Goal: Task Accomplishment & Management: Use online tool/utility

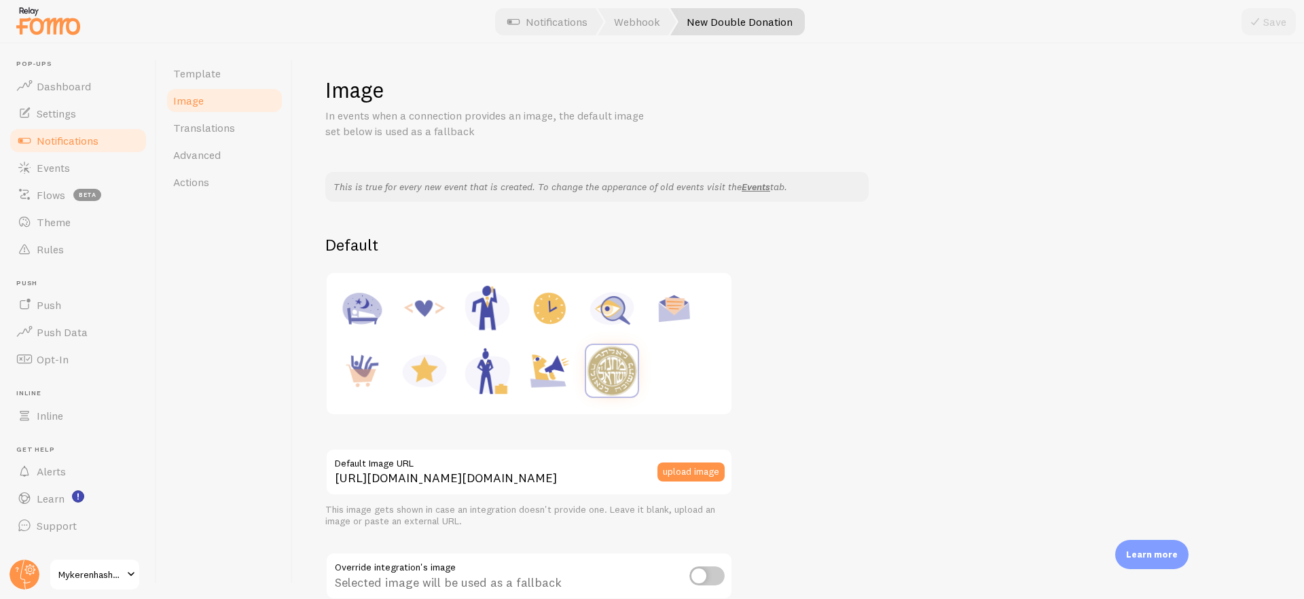
click at [650, 365] on div at bounding box center [529, 343] width 388 height 125
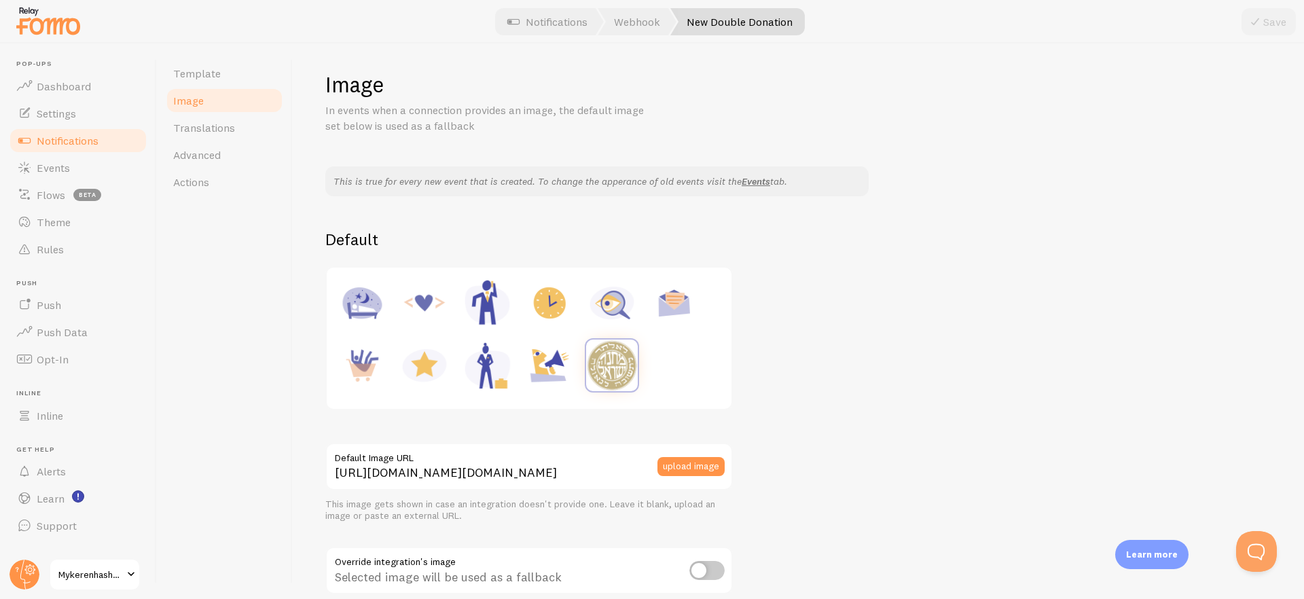
click at [674, 372] on div at bounding box center [529, 338] width 388 height 125
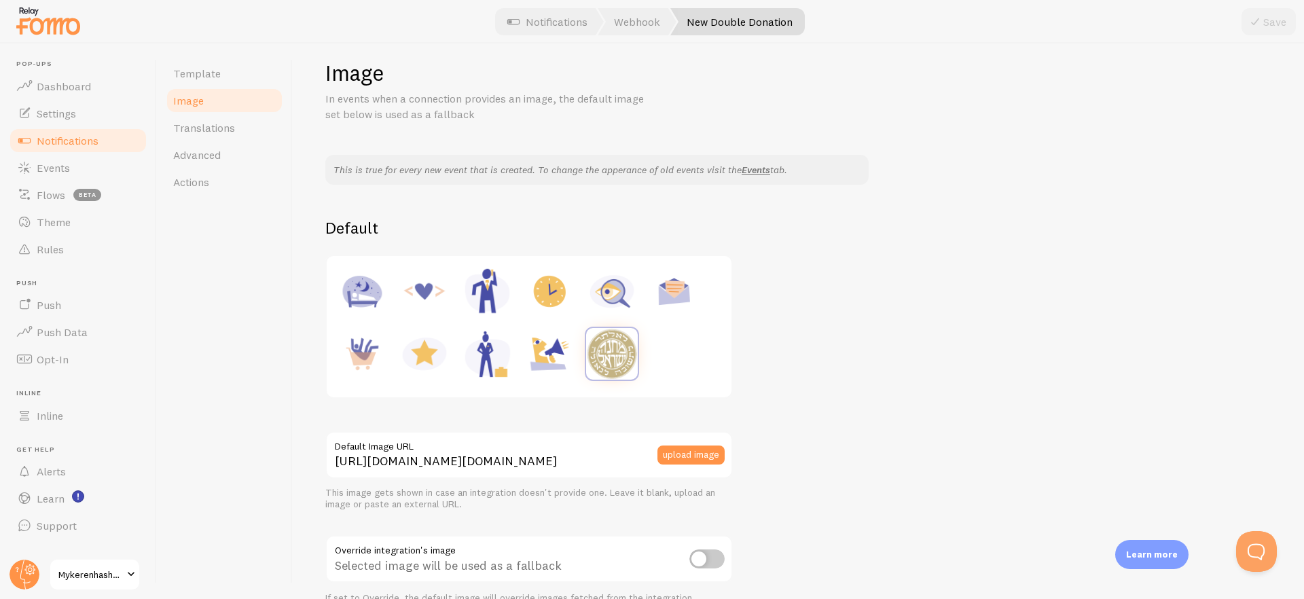
scroll to position [30, 0]
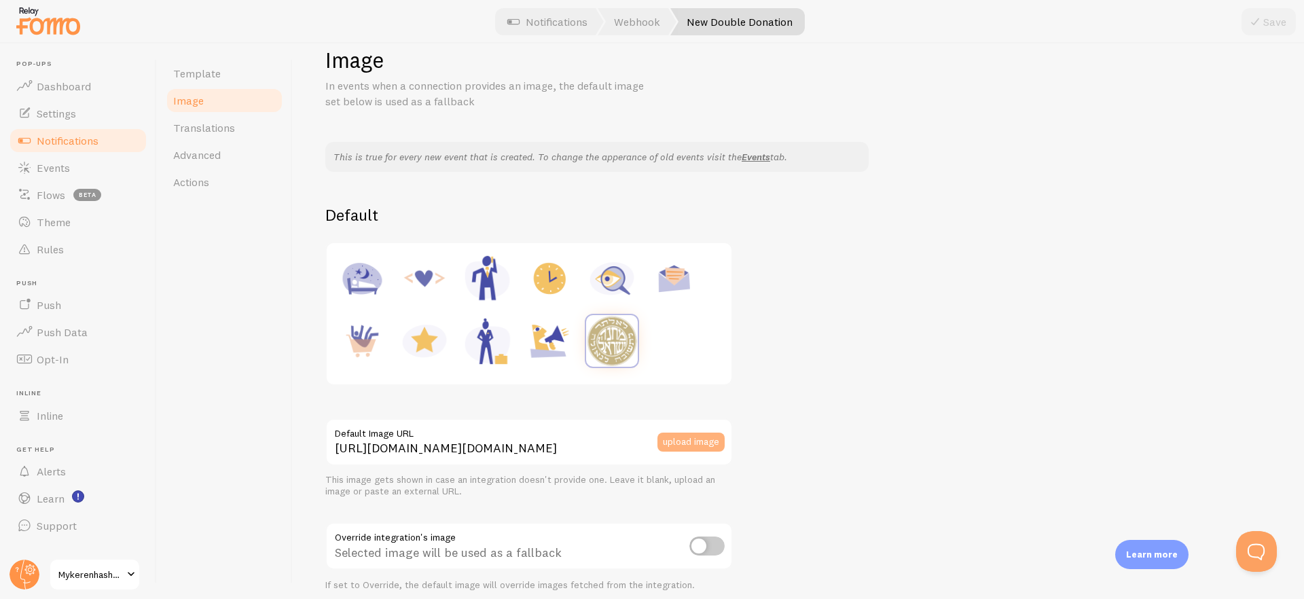
click at [689, 448] on button "upload image" at bounding box center [690, 442] width 67 height 19
click at [689, 441] on div "Select Files to Upload or Drag and Drop, Copy and Paste Files" at bounding box center [668, 300] width 455 height 306
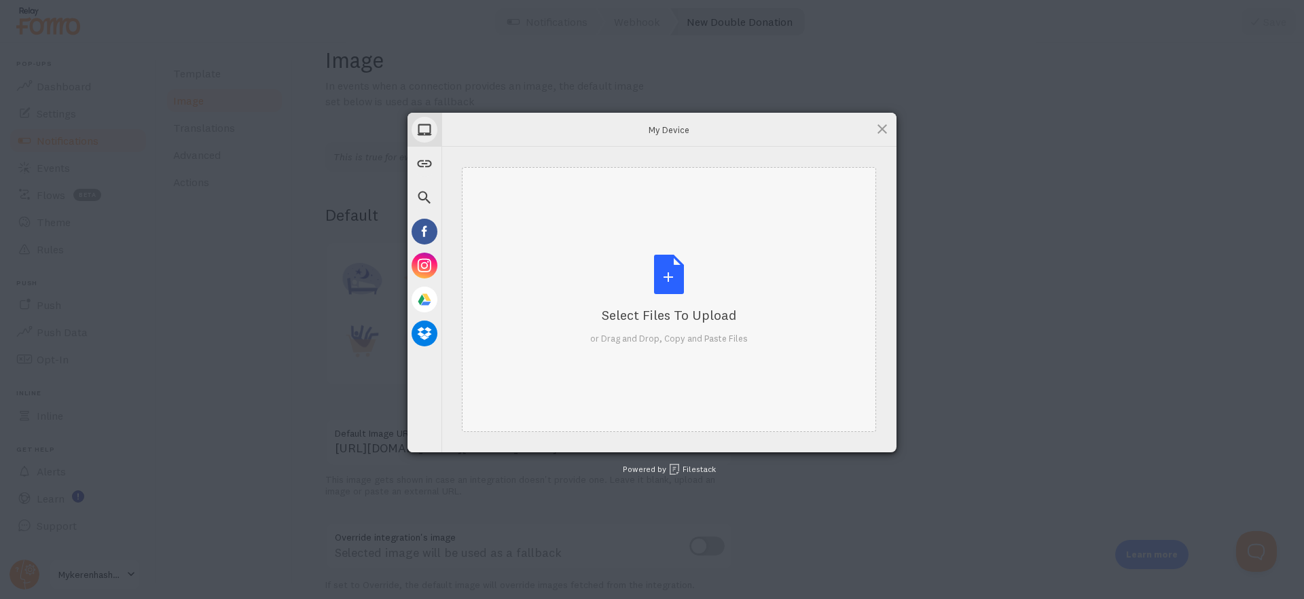
click at [667, 291] on div "Select Files to Upload or Drag and Drop, Copy and Paste Files" at bounding box center [669, 300] width 158 height 90
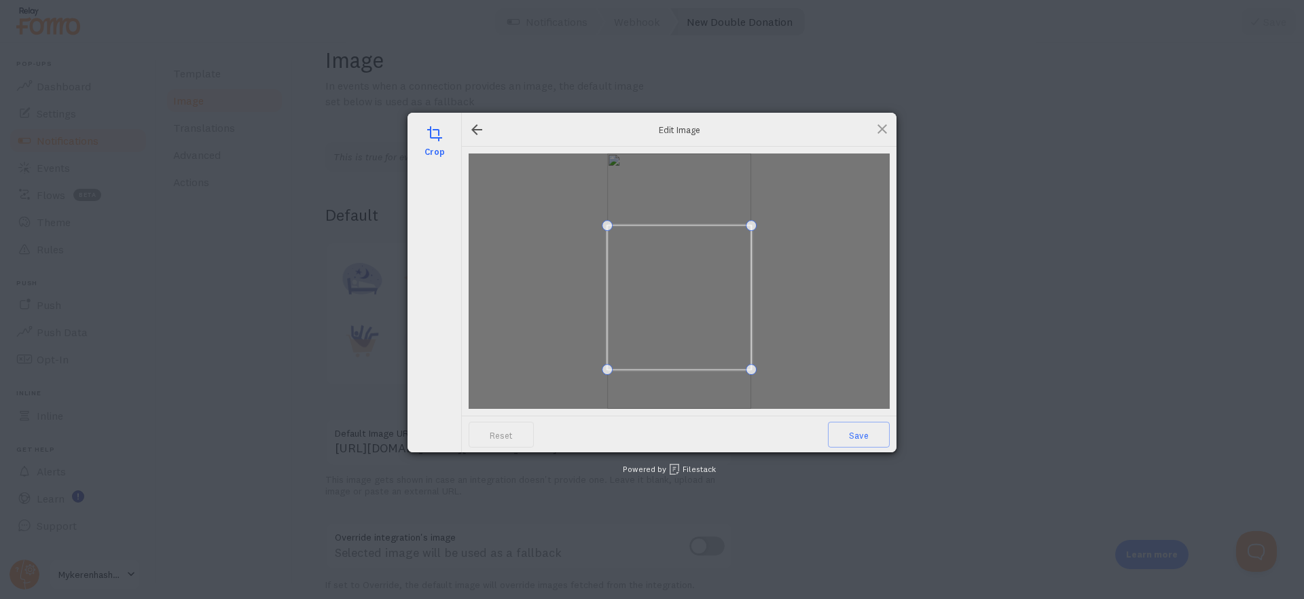
click at [695, 341] on span at bounding box center [679, 297] width 144 height 144
click at [681, 343] on span at bounding box center [679, 297] width 144 height 144
click at [680, 339] on span at bounding box center [679, 297] width 144 height 144
click at [847, 432] on span "Save" at bounding box center [859, 435] width 62 height 26
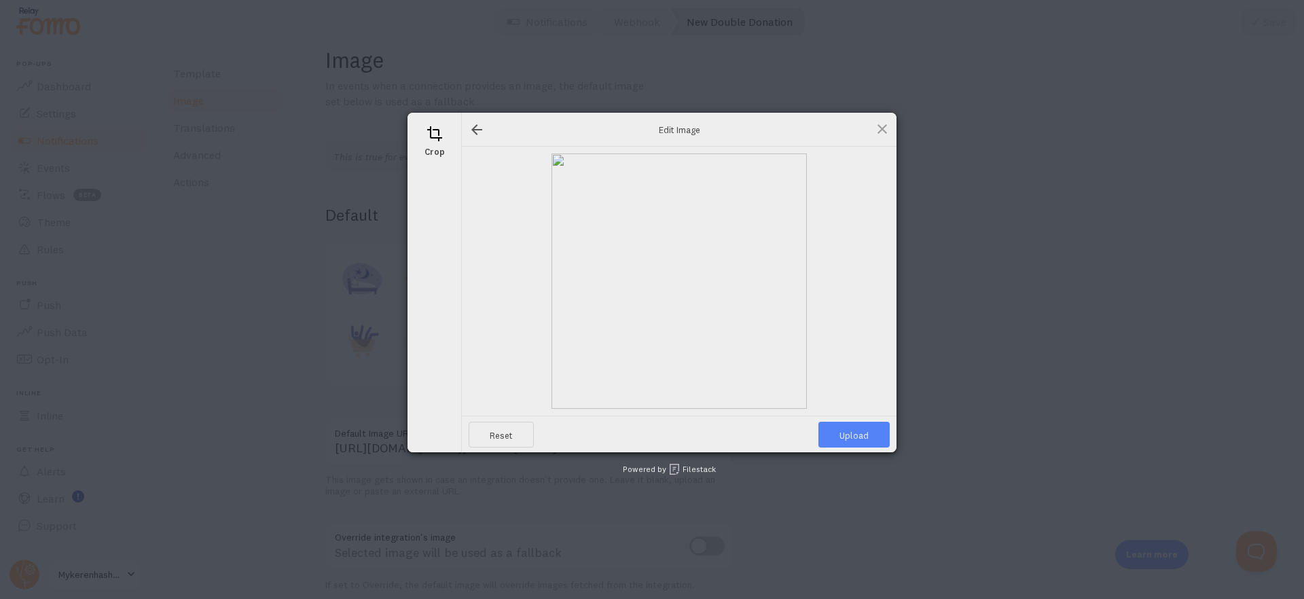
click at [842, 433] on span "Upload" at bounding box center [853, 435] width 71 height 26
type input "[URL][DOMAIN_NAME][DOMAIN_NAME]"
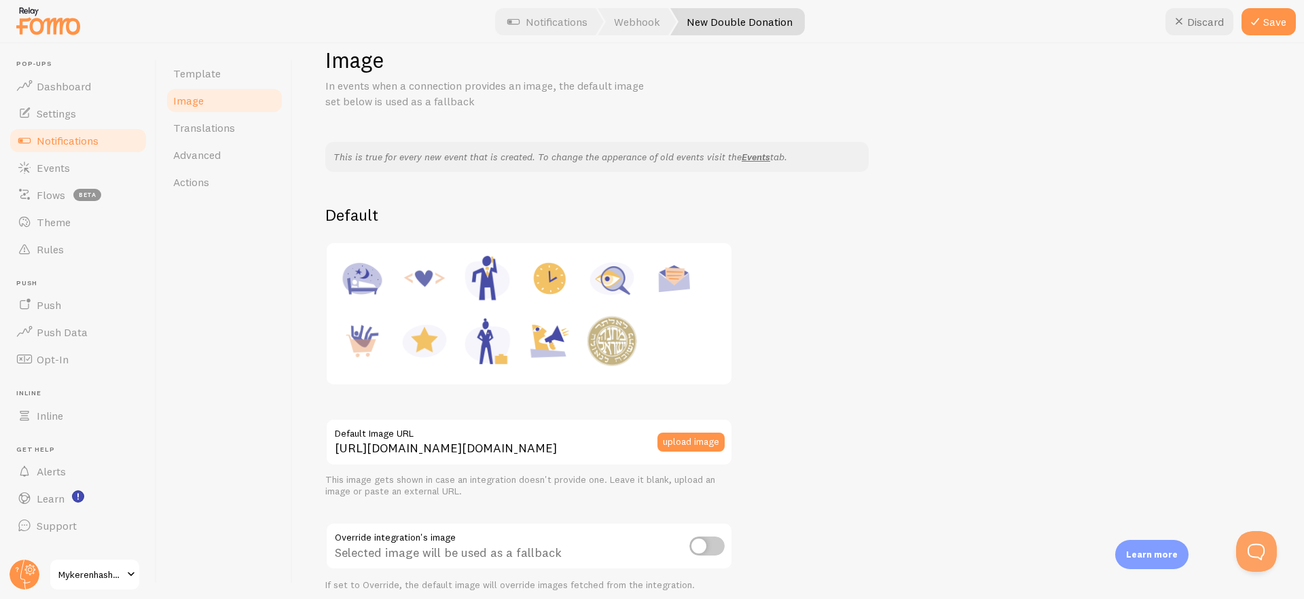
click at [691, 353] on div at bounding box center [529, 313] width 388 height 125
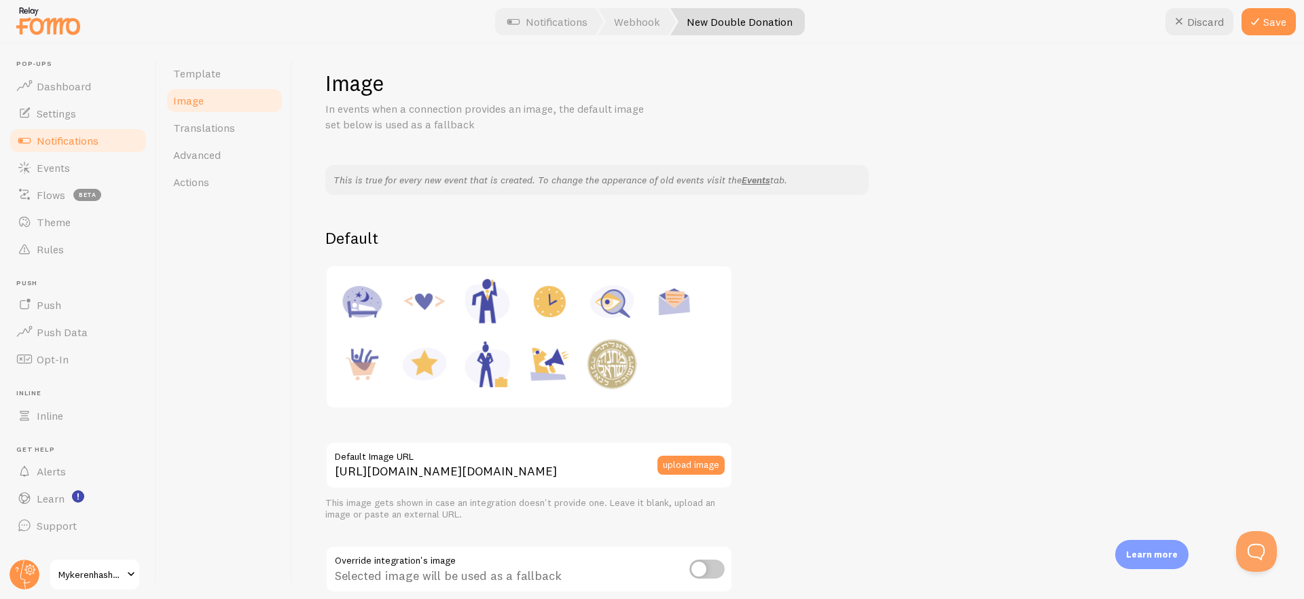
scroll to position [0, 0]
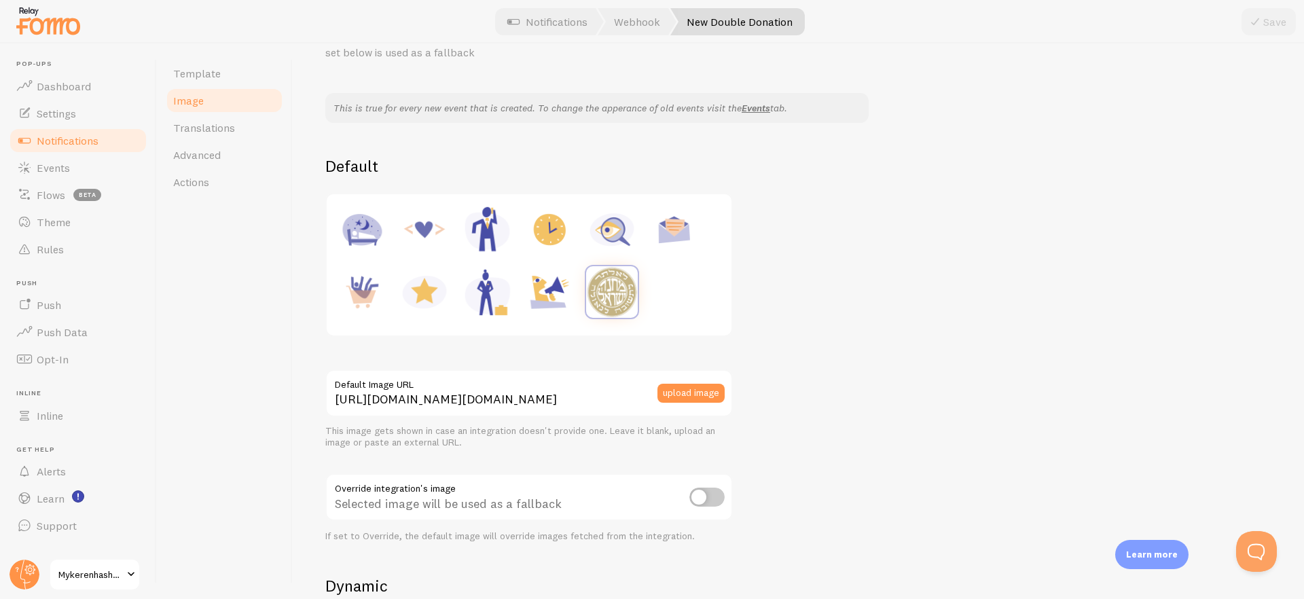
scroll to position [94, 0]
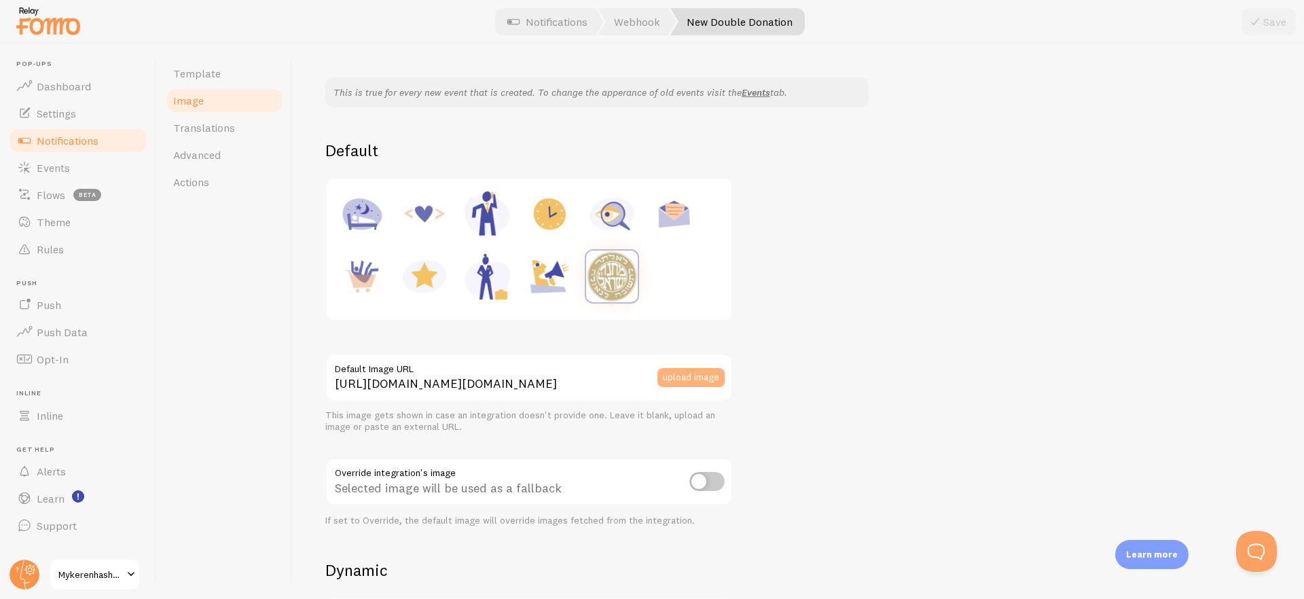
click at [684, 372] on button "upload image" at bounding box center [690, 377] width 67 height 19
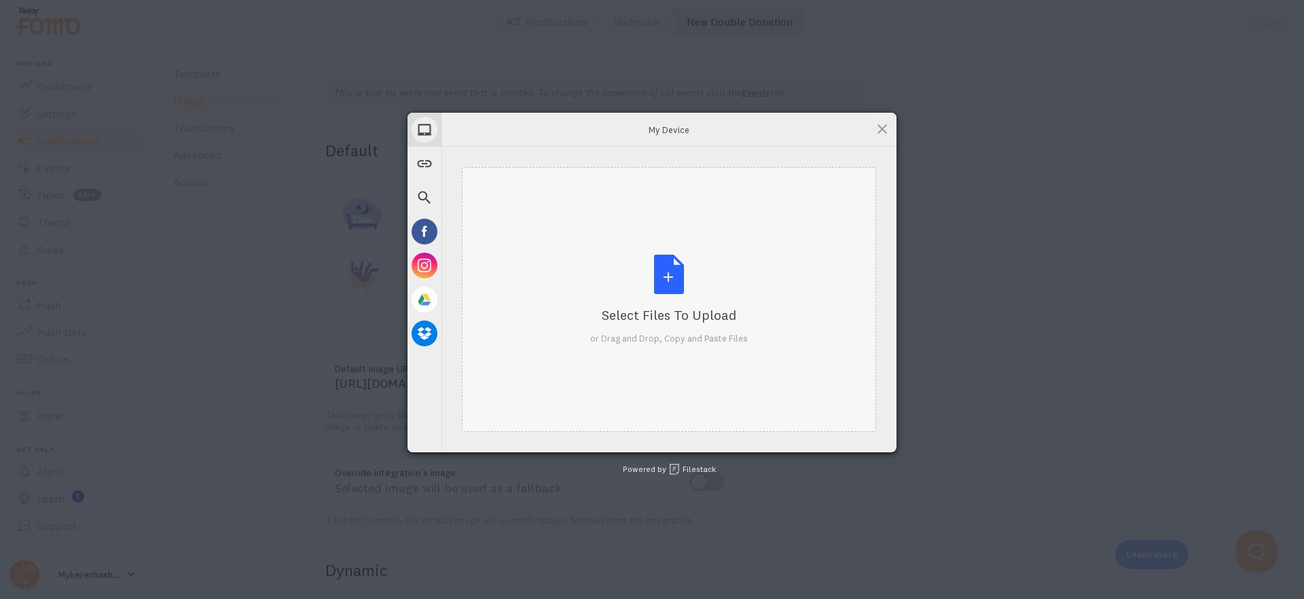
click at [657, 249] on div "Select Files to Upload or Drag and Drop, Copy and Paste Files" at bounding box center [669, 299] width 414 height 265
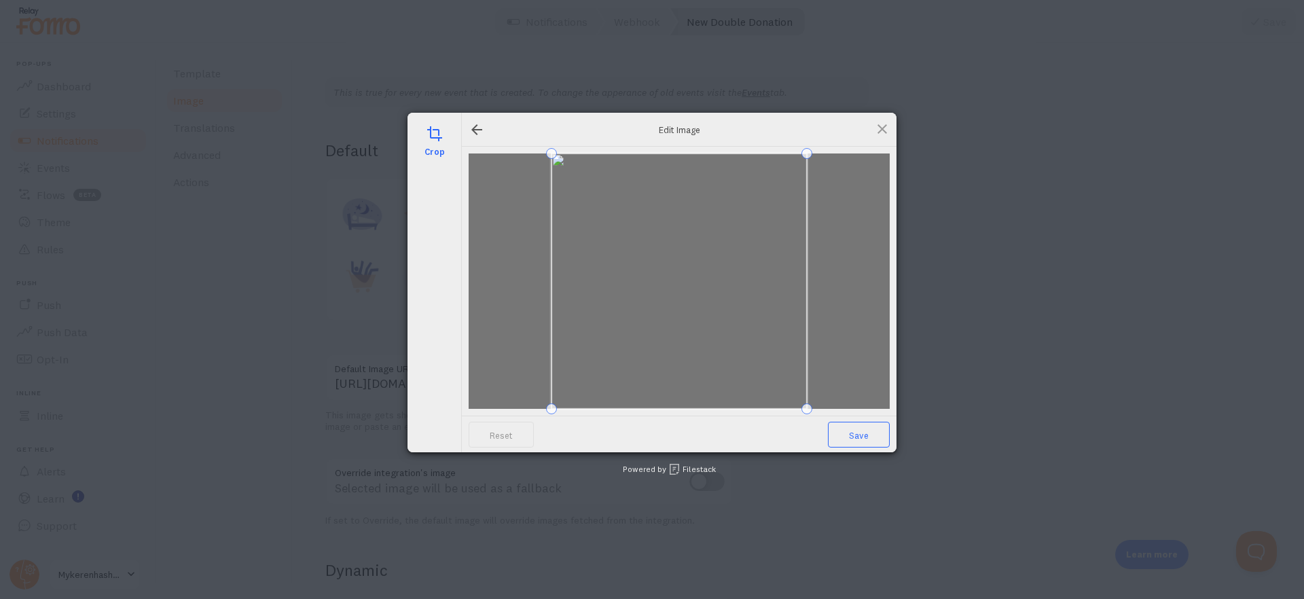
click at [861, 435] on span "Save" at bounding box center [859, 435] width 62 height 26
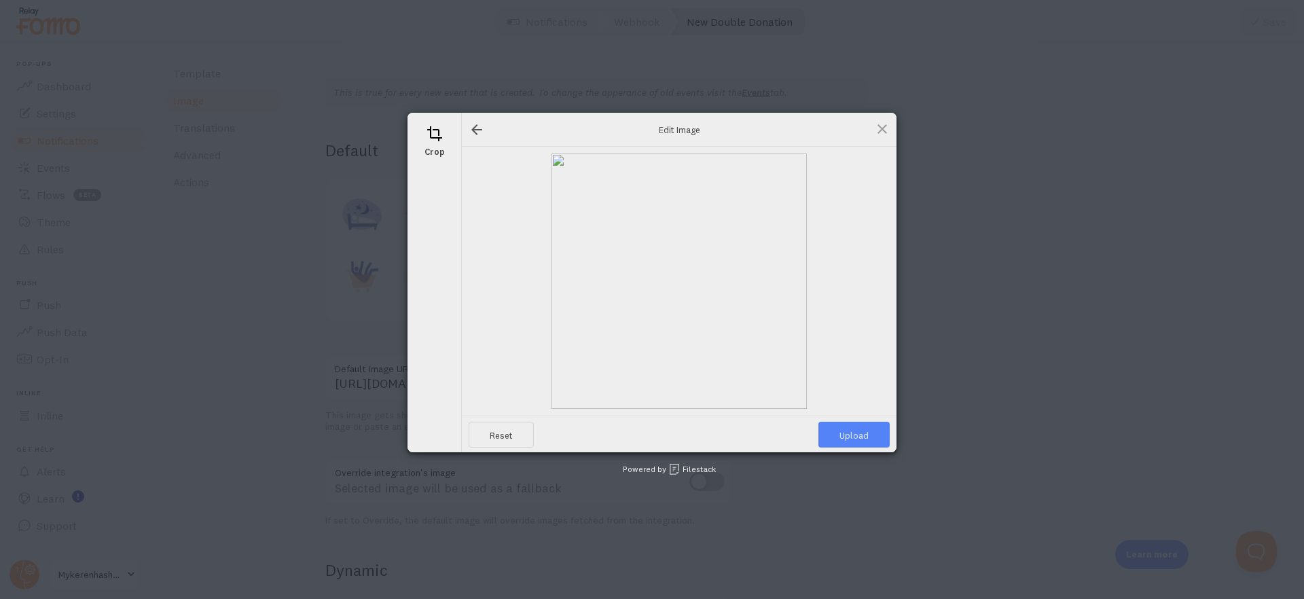
click at [859, 434] on span "Upload" at bounding box center [853, 435] width 71 height 26
type input "https://process.filestackapi.com/ApqhzE1ldTzuKSj33adqez/resize=width:170,height…"
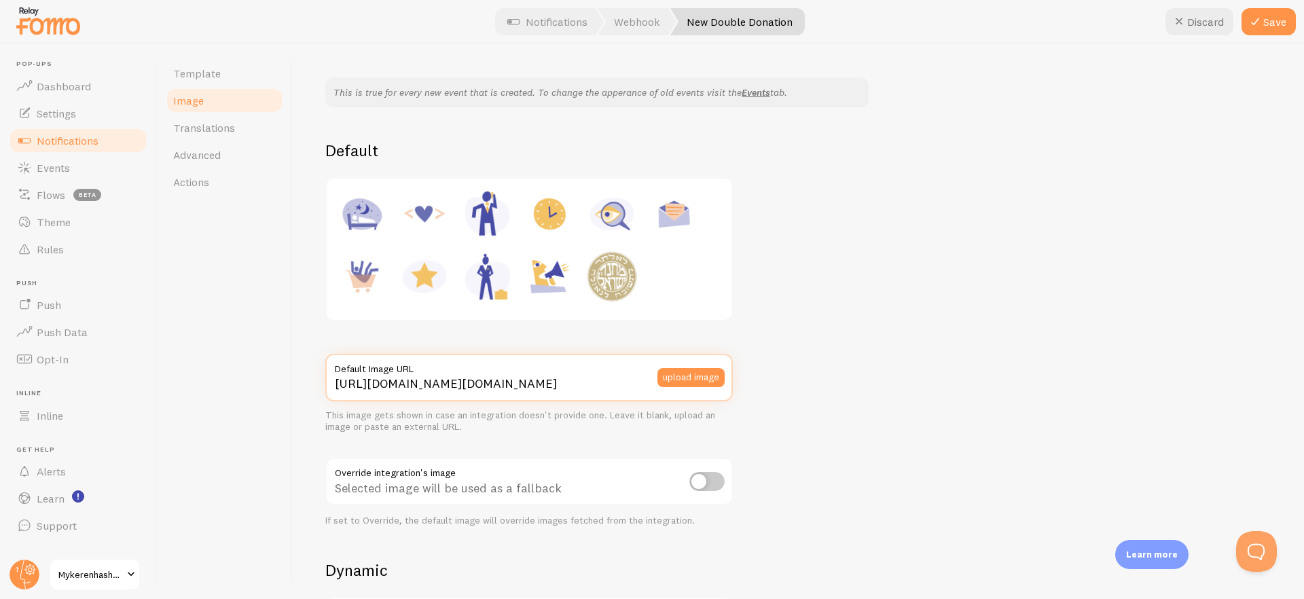
click at [589, 384] on input "https://process.filestackapi.com/ApqhzE1ldTzuKSj33adqez/resize=width:170,height…" at bounding box center [528, 378] width 407 height 48
click at [789, 373] on div "This is true for every new event that is created. To change the apperance of ol…" at bounding box center [798, 493] width 946 height 833
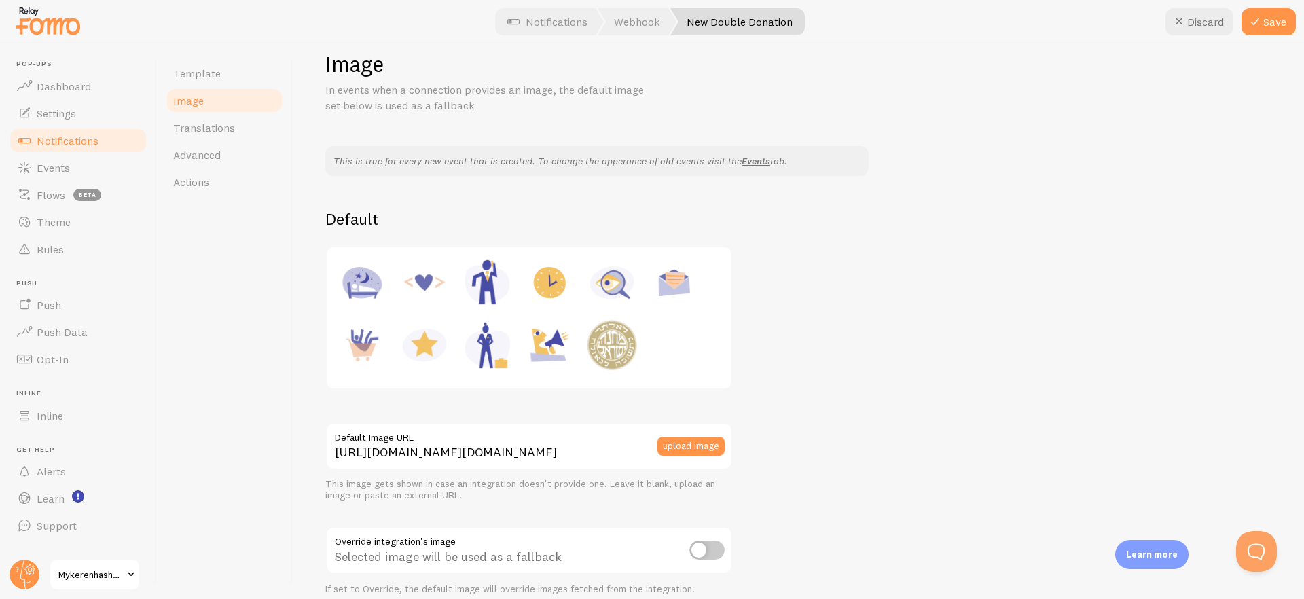
scroll to position [52, 0]
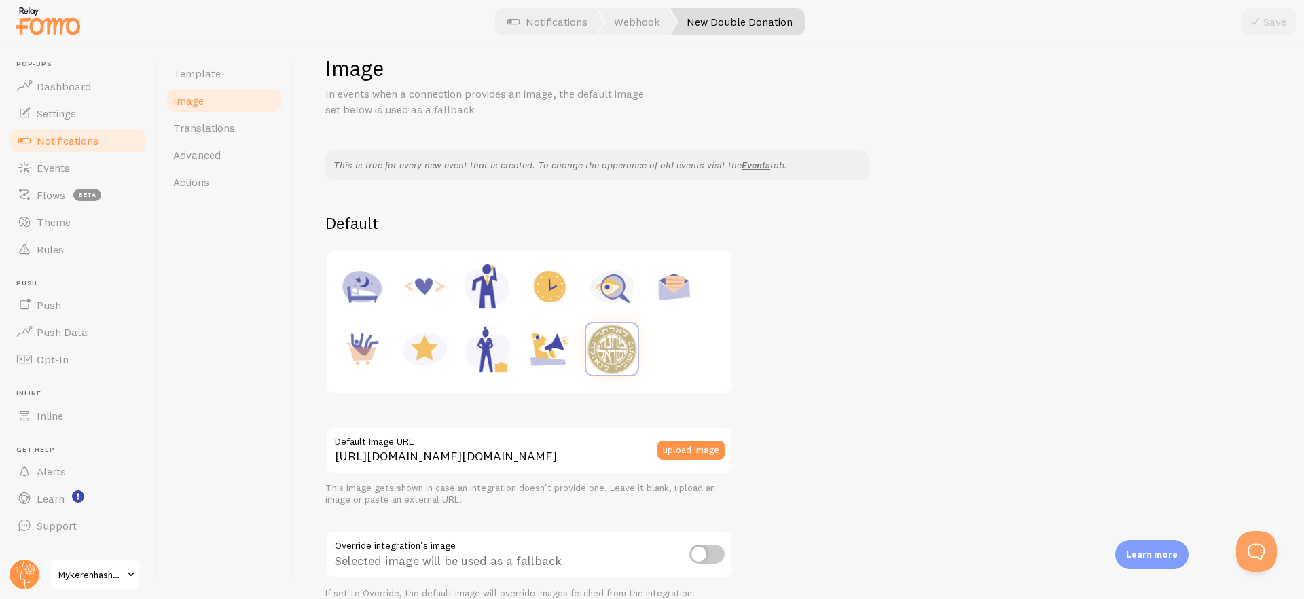
scroll to position [22, 0]
click at [693, 448] on button "upload image" at bounding box center [690, 449] width 67 height 19
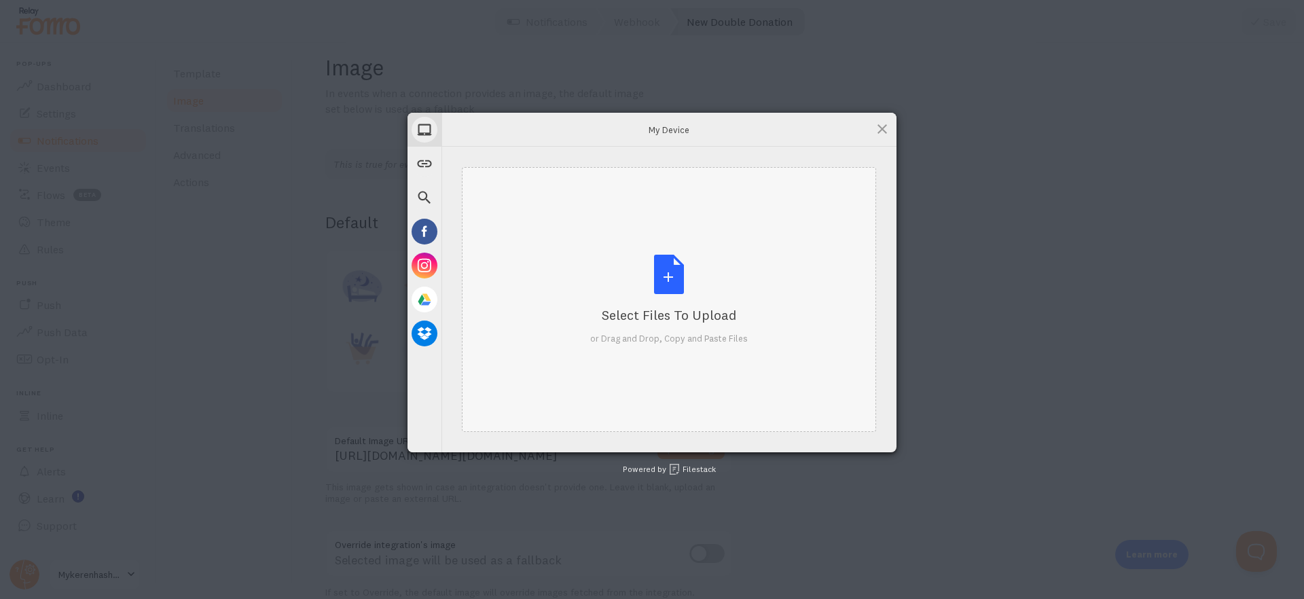
click at [699, 278] on div "Select Files to Upload or Drag and Drop, Copy and Paste Files" at bounding box center [669, 300] width 158 height 90
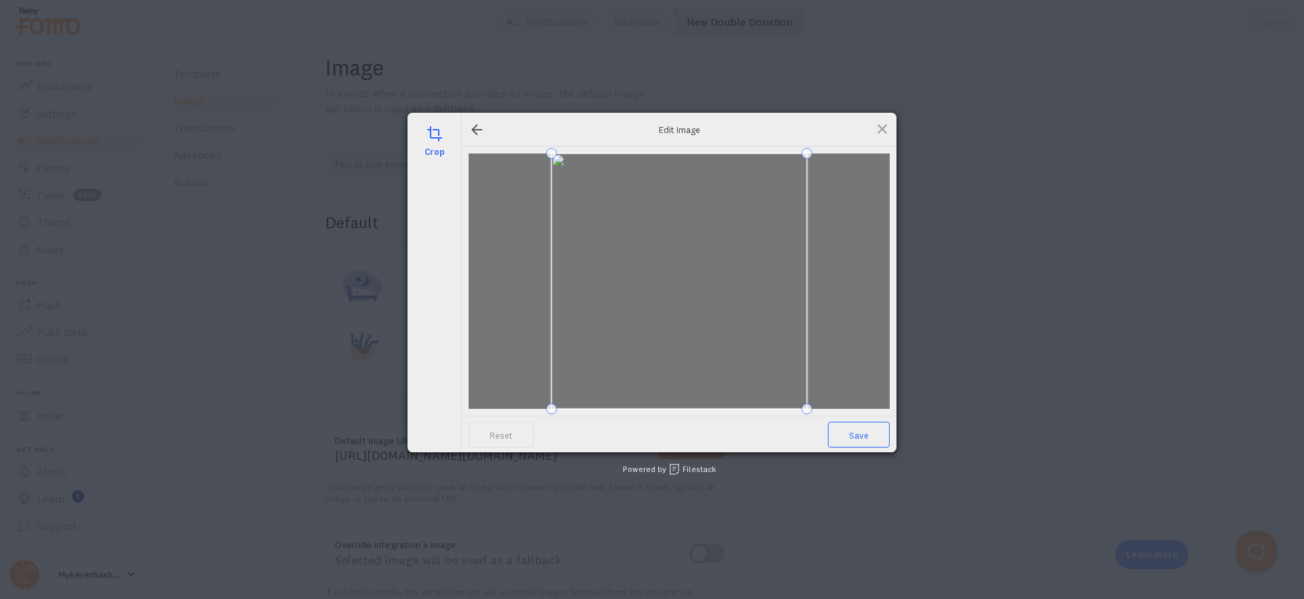
click at [859, 430] on span "Save" at bounding box center [859, 435] width 62 height 26
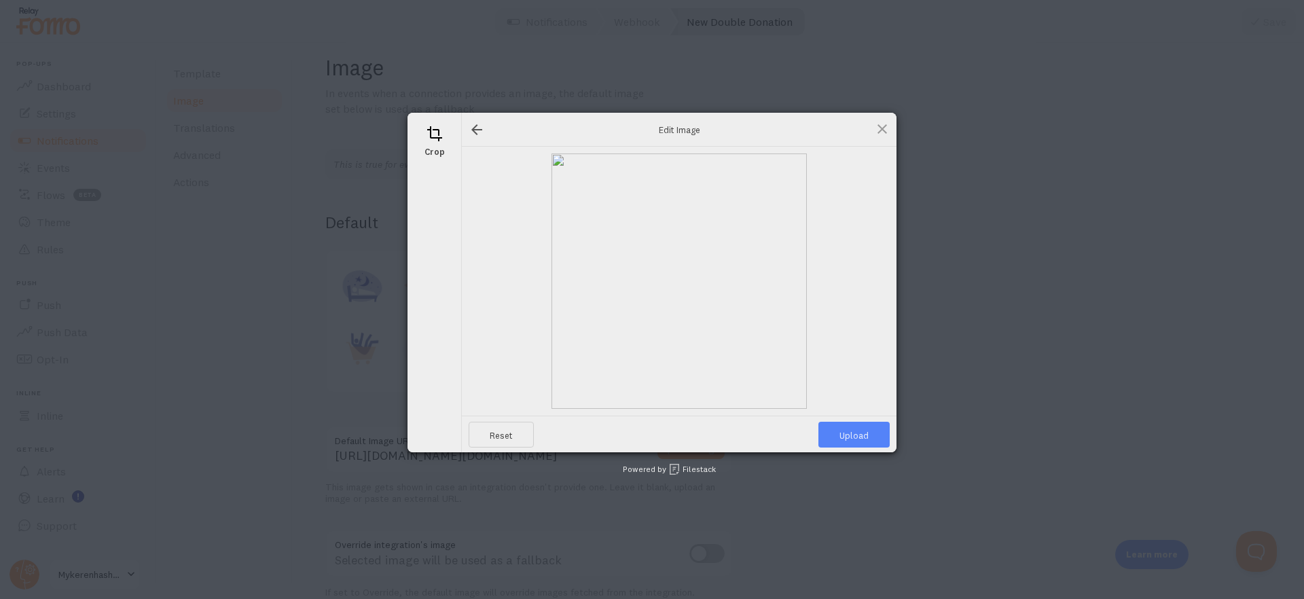
click at [849, 432] on span "Upload" at bounding box center [853, 435] width 71 height 26
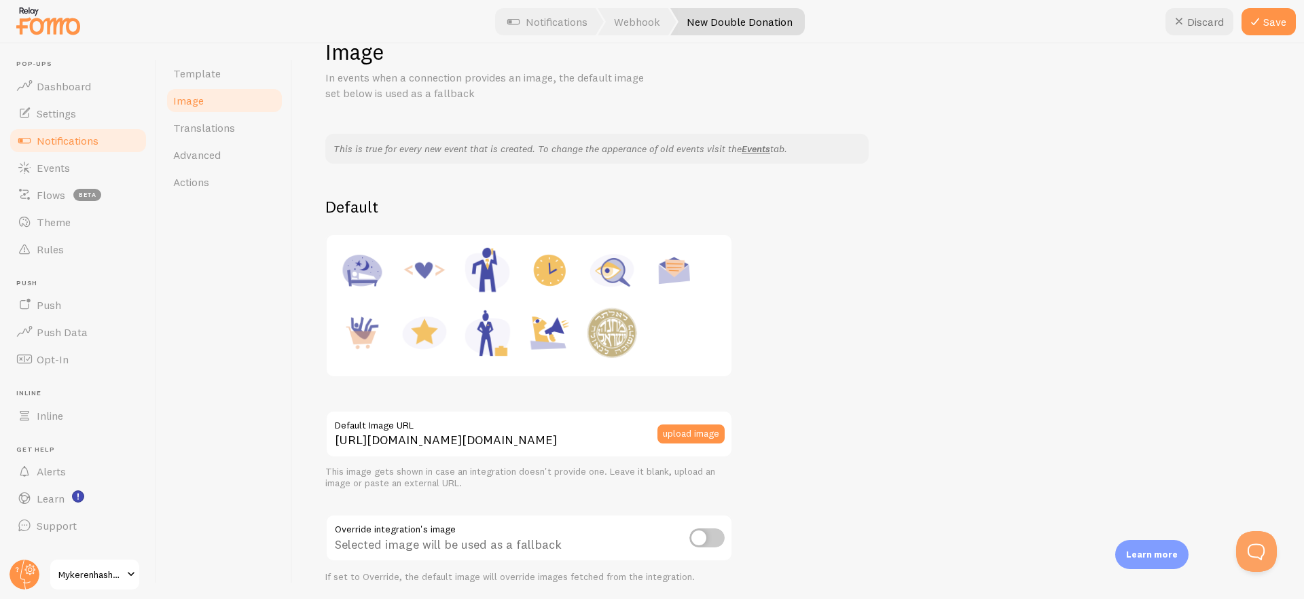
scroll to position [0, 0]
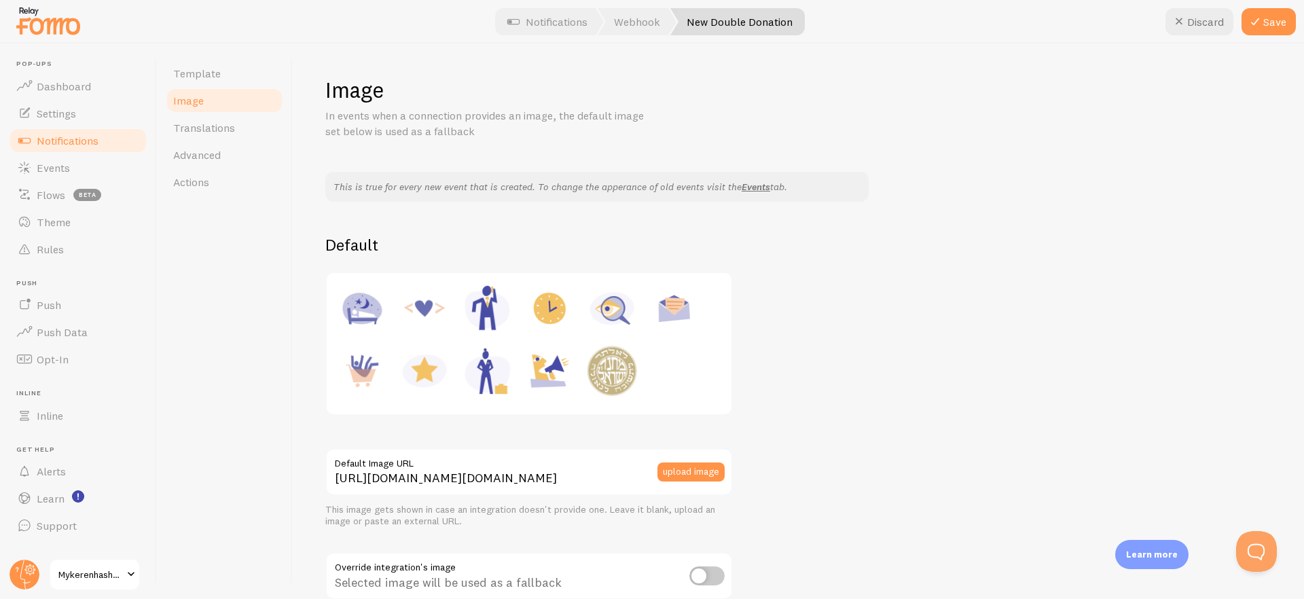
click at [684, 376] on div at bounding box center [529, 343] width 388 height 125
click at [631, 361] on img at bounding box center [612, 371] width 52 height 52
click at [693, 369] on div at bounding box center [529, 343] width 388 height 125
click at [680, 368] on div at bounding box center [529, 343] width 388 height 125
click at [378, 318] on img at bounding box center [362, 308] width 52 height 52
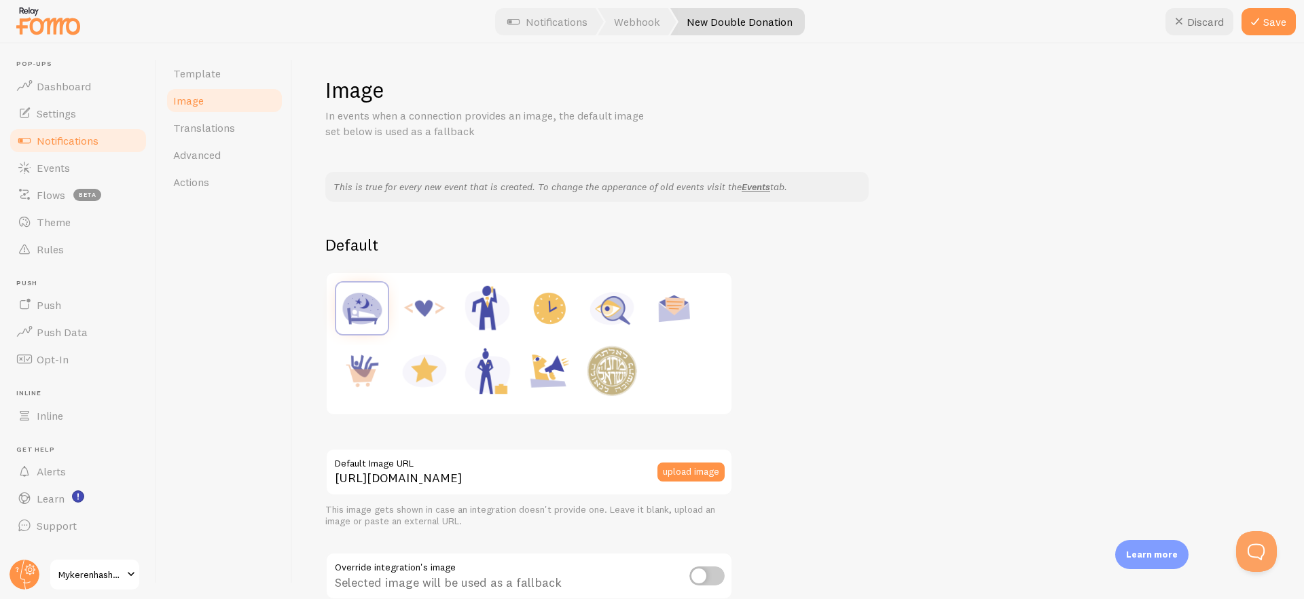
click at [621, 370] on img at bounding box center [612, 371] width 52 height 52
type input "[URL][DOMAIN_NAME][DOMAIN_NAME]"
click at [685, 466] on button "upload image" at bounding box center [690, 471] width 67 height 19
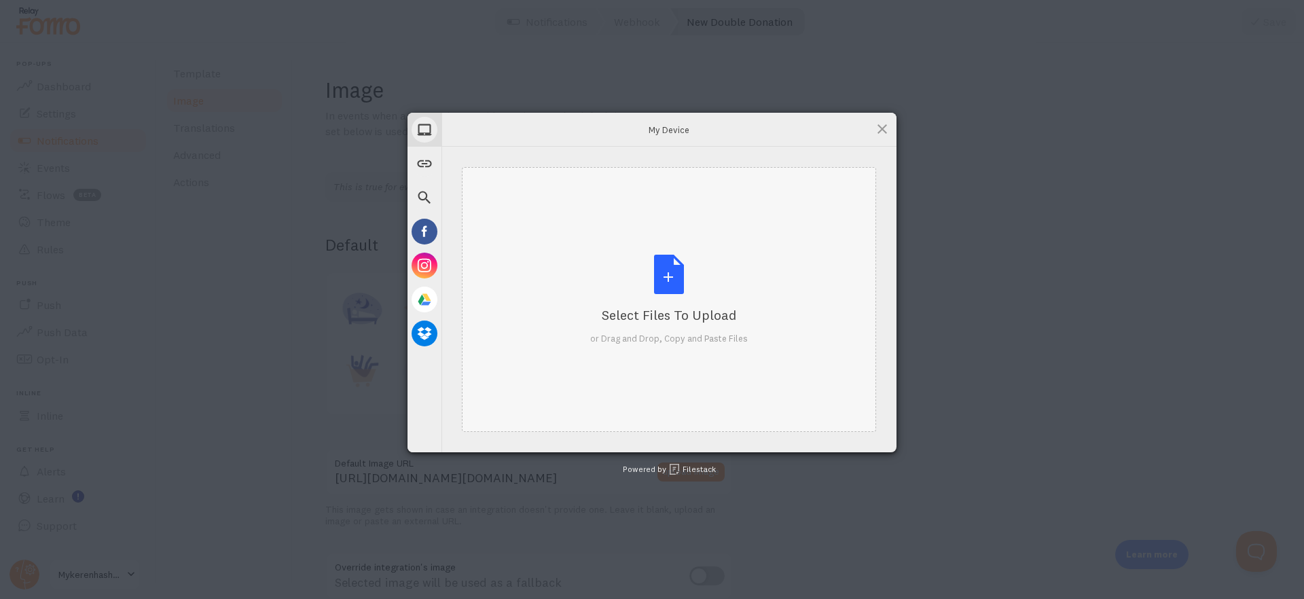
click at [595, 307] on div "Select Files to Upload" at bounding box center [669, 315] width 158 height 19
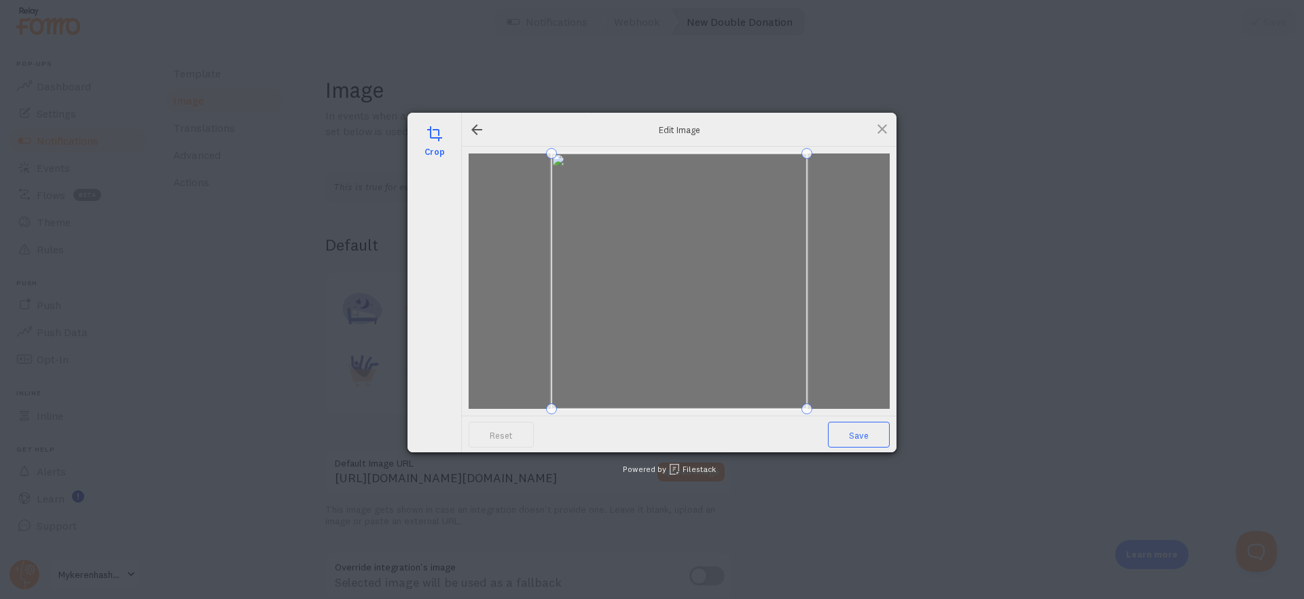
click at [856, 435] on span "Save" at bounding box center [859, 435] width 62 height 26
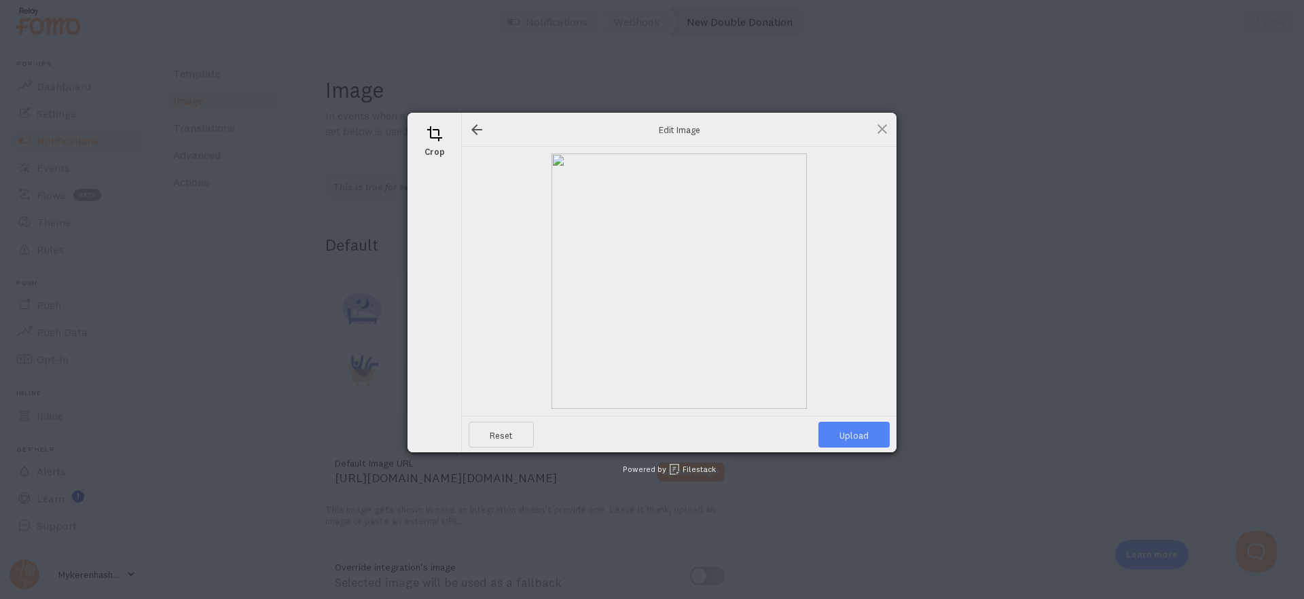
click at [853, 437] on span "Upload" at bounding box center [853, 435] width 71 height 26
type input "https://process.filestackapi.com/ApqhzE1ldTzuKSj33adqez/resize=width:170,height…"
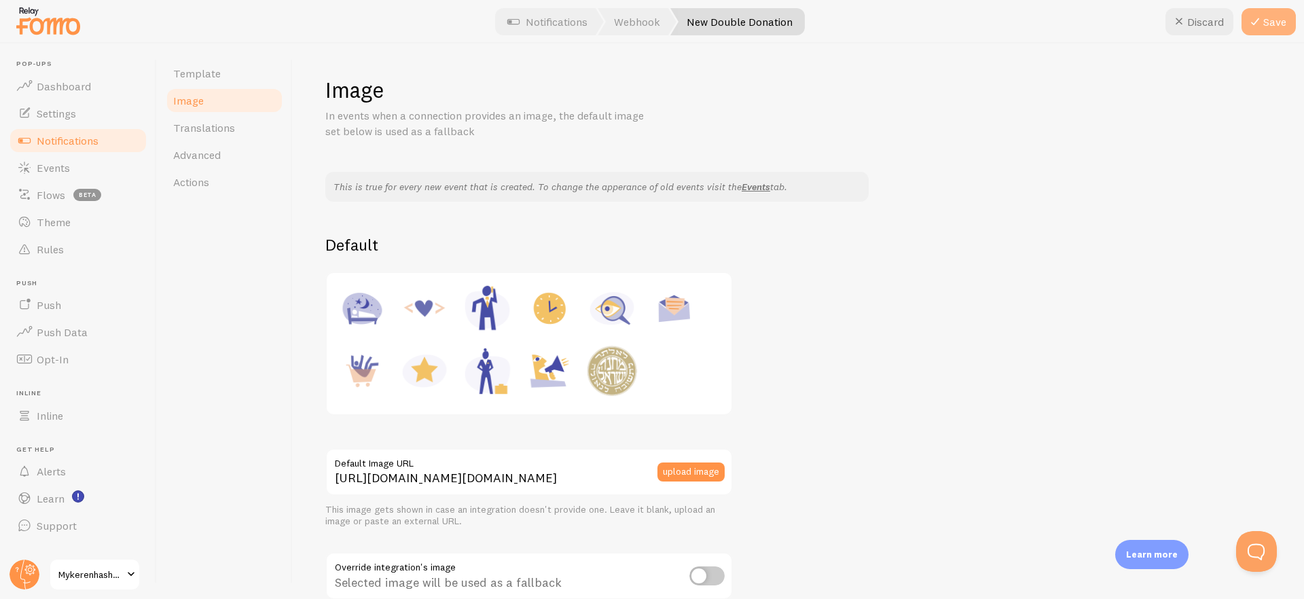
click at [1279, 30] on button "Save" at bounding box center [1268, 21] width 54 height 27
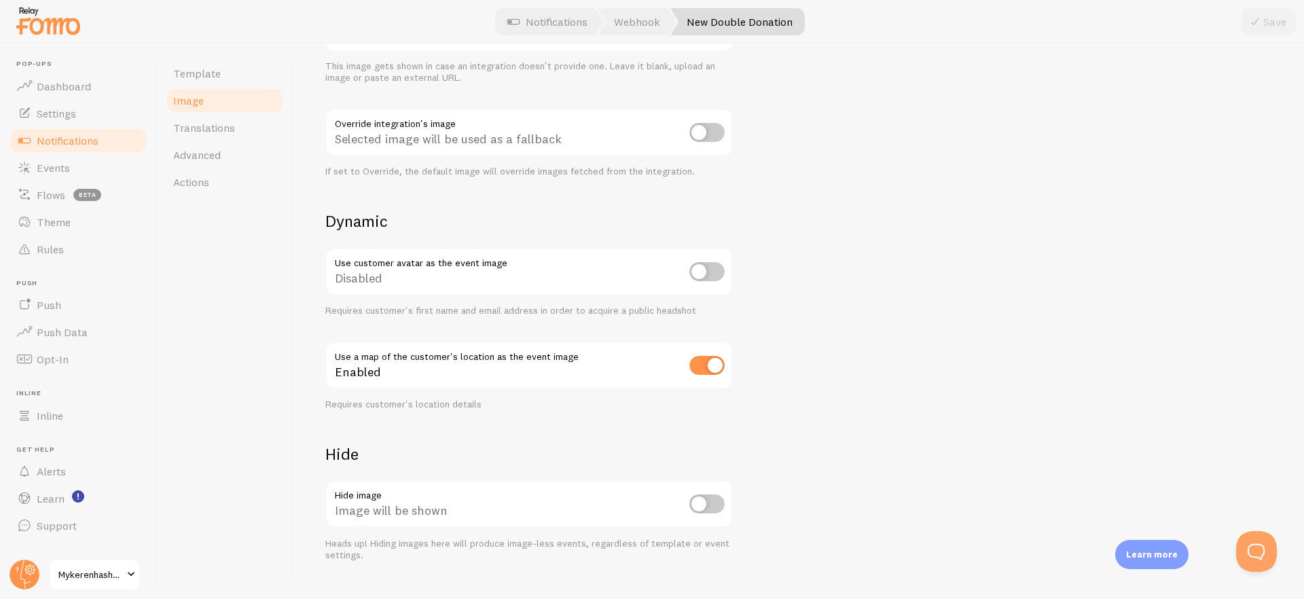
scroll to position [445, 0]
click at [69, 163] on span "Events" at bounding box center [53, 168] width 33 height 14
